Goal: Task Accomplishment & Management: Manage account settings

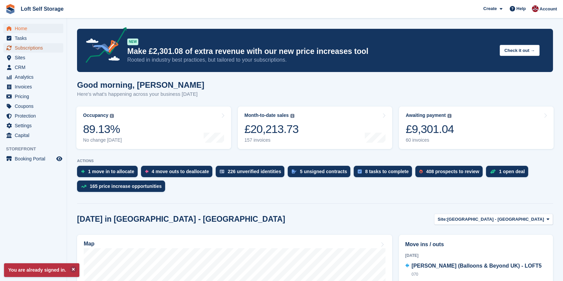
drag, startPoint x: 0, startPoint y: 0, endPoint x: 30, endPoint y: 46, distance: 54.9
click at [30, 46] on span "Subscriptions" at bounding box center [35, 47] width 40 height 9
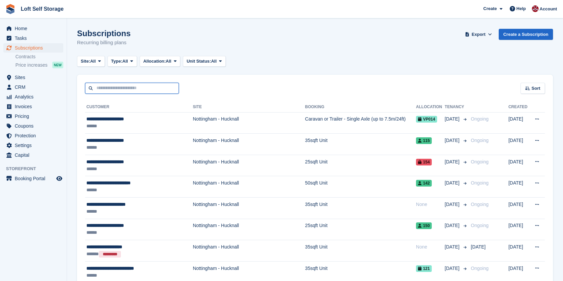
click at [121, 84] on input "text" at bounding box center [132, 88] width 94 height 11
type input "*****"
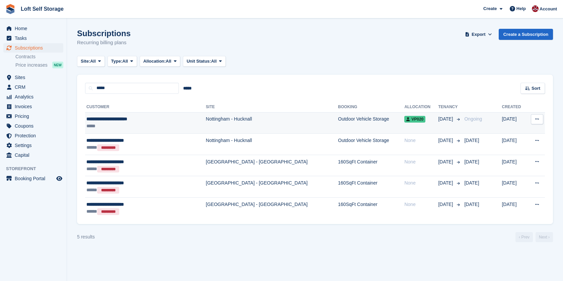
click at [134, 118] on div "**********" at bounding box center [132, 119] width 92 height 7
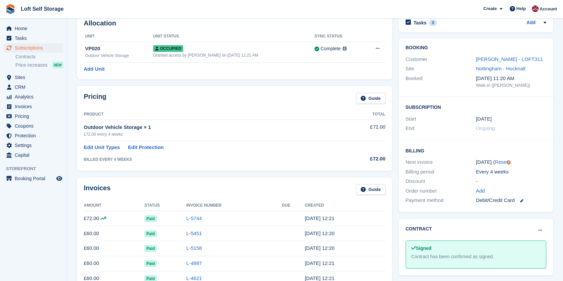
scroll to position [37, 0]
click at [429, 8] on span "Loft Self Storage Create Subscription Invoice Contact Deal Discount Page Help C…" at bounding box center [281, 9] width 563 height 18
click at [20, 27] on span "Home" at bounding box center [35, 28] width 40 height 9
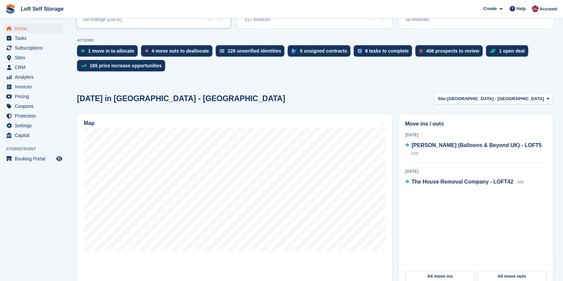
scroll to position [149, 0]
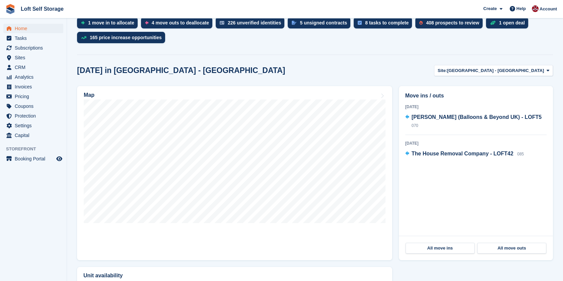
click at [461, 45] on div "1 move in to allocate 4 move outs to deallocate 226 unverified identities 5 uns…" at bounding box center [315, 31] width 476 height 29
click at [35, 45] on span "Subscriptions" at bounding box center [35, 47] width 40 height 9
